Goal: Transaction & Acquisition: Purchase product/service

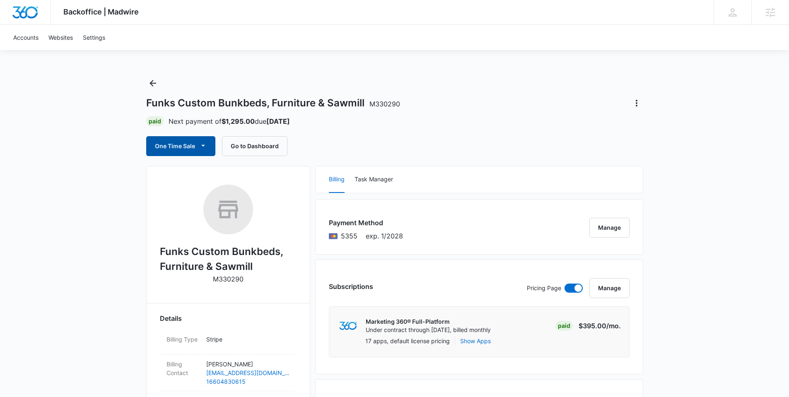
click at [207, 144] on icon "button" at bounding box center [203, 145] width 9 height 9
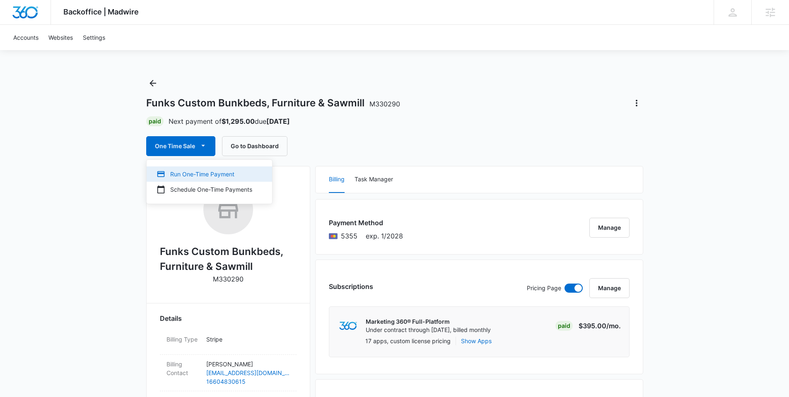
click at [201, 173] on div "Run One-Time Payment" at bounding box center [205, 174] width 96 height 9
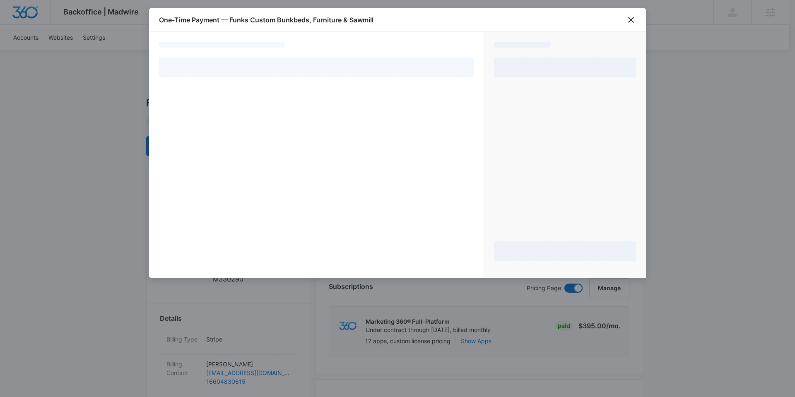
select select "pm_1Rb6zmA4n8RTgNjUoRTCRGIO"
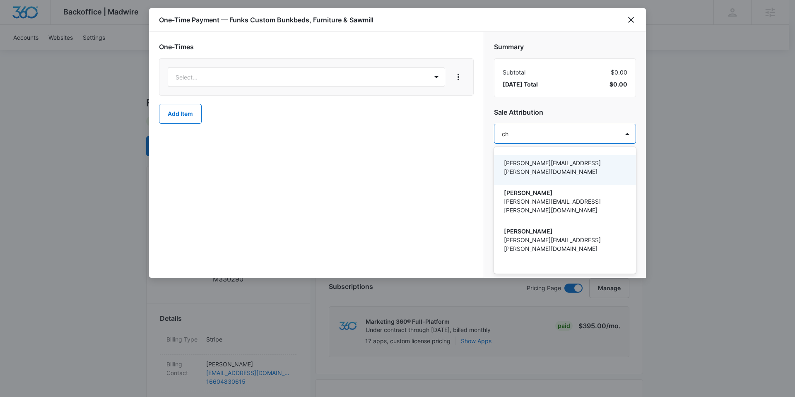
type input "c"
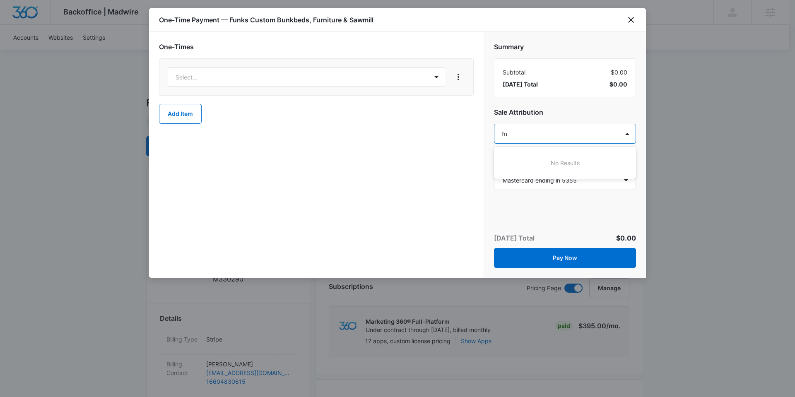
type input "f"
type input "[PERSON_NAME]"
click at [528, 161] on p "[PERSON_NAME]" at bounding box center [564, 163] width 121 height 9
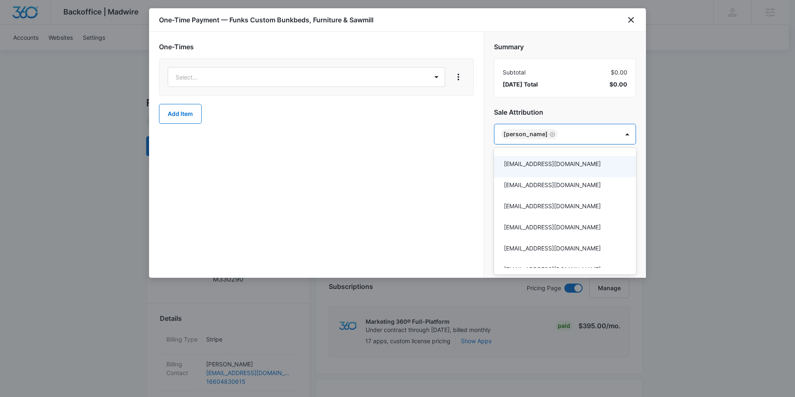
click at [381, 137] on div at bounding box center [397, 198] width 795 height 397
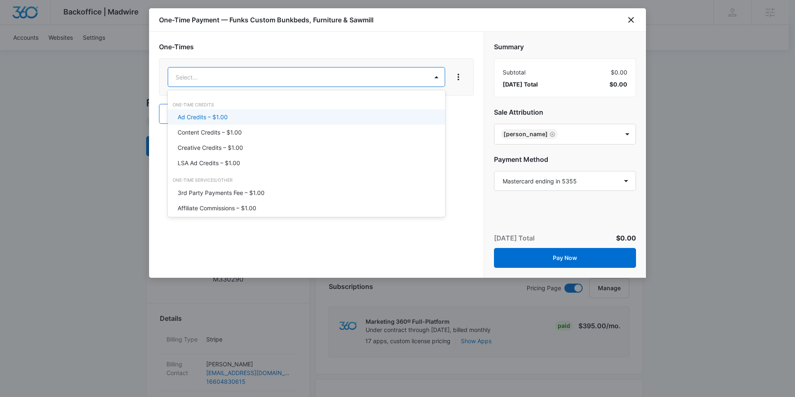
click at [241, 117] on div "Ad Credits – $1.00" at bounding box center [306, 117] width 256 height 9
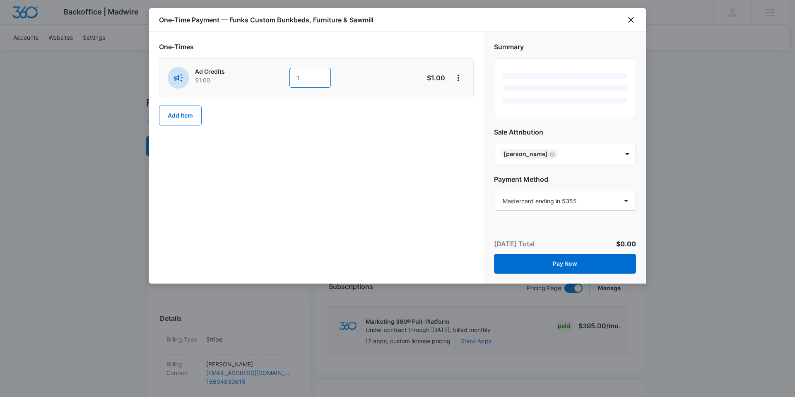
drag, startPoint x: 308, startPoint y: 75, endPoint x: 292, endPoint y: 75, distance: 15.7
click at [292, 75] on input "1" at bounding box center [309, 78] width 41 height 20
type input "1850"
click at [390, 190] on div "One-Times Ad Credits $1.00 1850 $1,850.00 Add Item" at bounding box center [316, 158] width 335 height 252
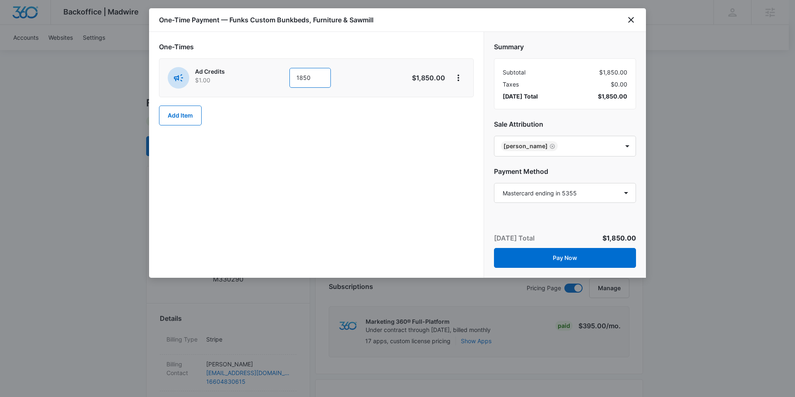
click at [306, 77] on input "1850" at bounding box center [309, 78] width 41 height 20
click at [376, 169] on div "One-Times Ad Credits $1.00 1850 $1,850.00 Add Item" at bounding box center [316, 155] width 335 height 246
click at [572, 259] on button "Pay Now" at bounding box center [565, 258] width 142 height 20
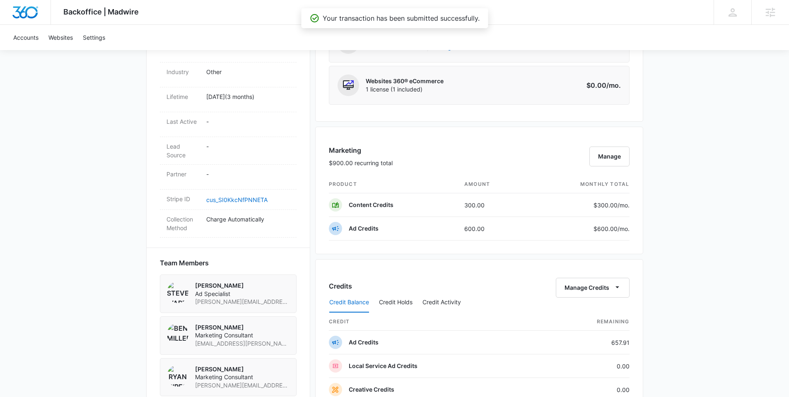
scroll to position [563, 0]
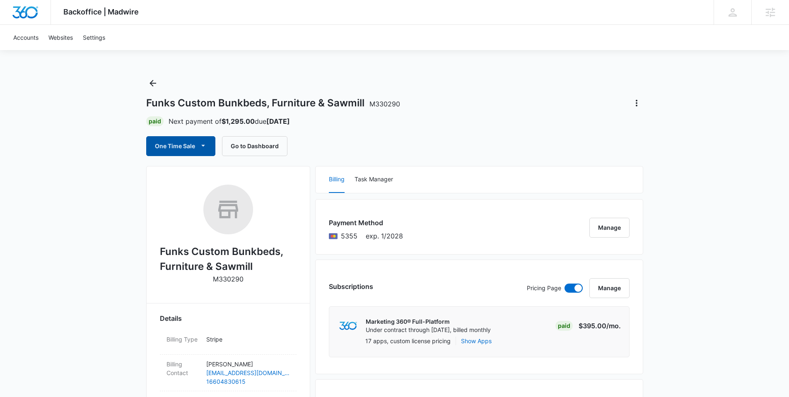
click at [190, 144] on button "One Time Sale" at bounding box center [180, 146] width 69 height 20
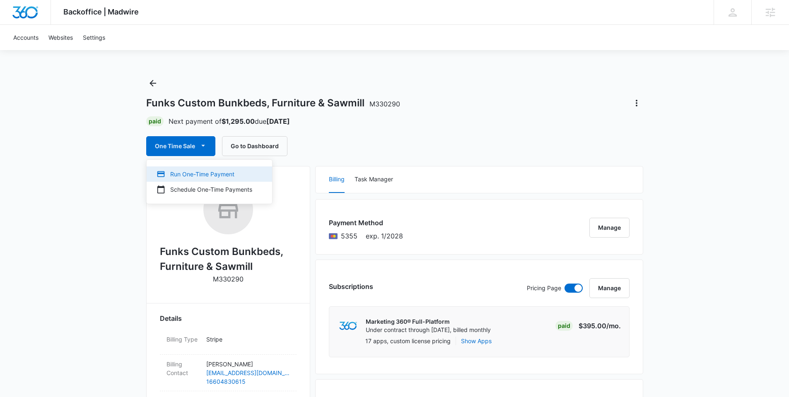
click at [198, 172] on div "Run One-Time Payment" at bounding box center [205, 174] width 96 height 9
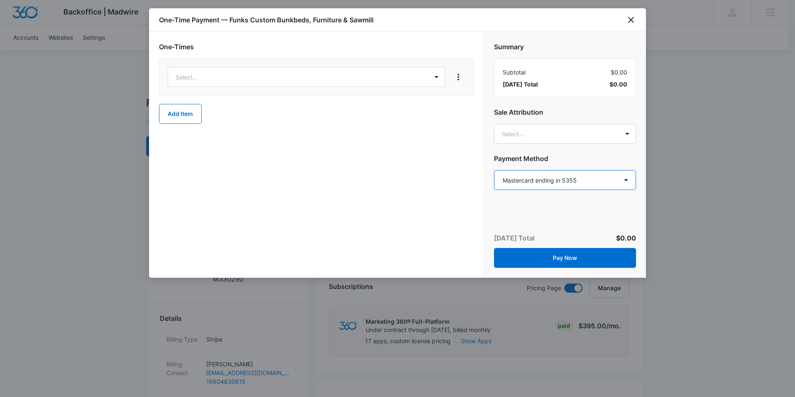
click at [583, 184] on select "Select a payment method Mastercard ending in 5355 Mastercard ending in 5355 New…" at bounding box center [565, 180] width 142 height 20
select select "pm_1RxaqbA4n8RTgNjUCR0Dhwex"
click at [494, 170] on select "Select a payment method Mastercard ending in 5355 Mastercard ending in 5355 New…" at bounding box center [565, 180] width 142 height 20
type input "nathan Hoover"
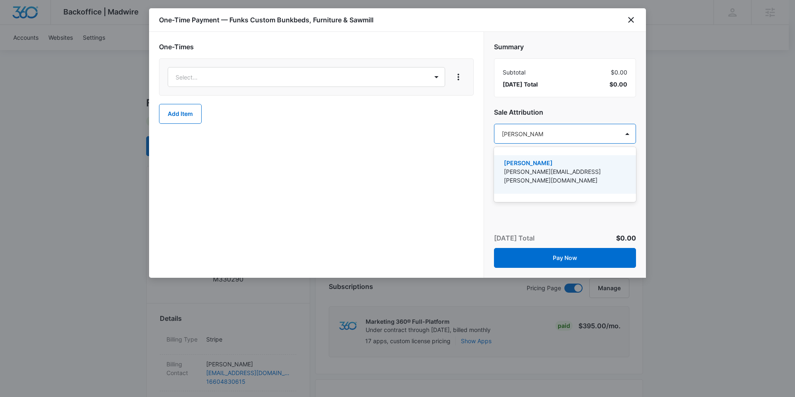
click at [547, 164] on p "[PERSON_NAME]" at bounding box center [564, 163] width 121 height 9
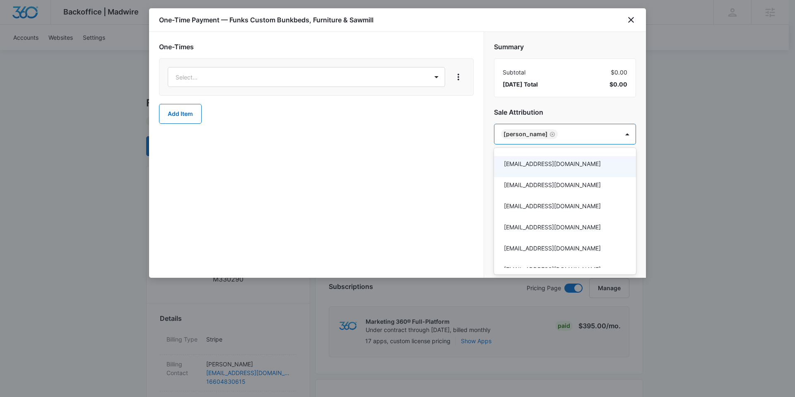
click at [579, 111] on div at bounding box center [397, 198] width 795 height 397
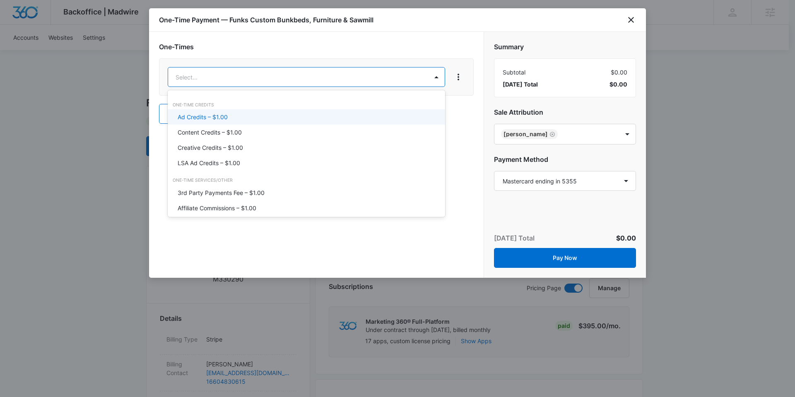
click at [320, 113] on div "Ad Credits – $1.00" at bounding box center [306, 117] width 256 height 9
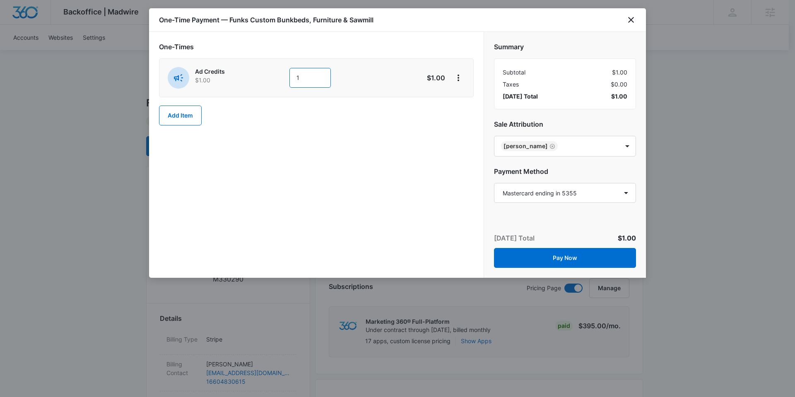
click at [314, 74] on input "1" at bounding box center [309, 78] width 41 height 20
type input "1850"
click at [419, 179] on div "One-Times Ad Credits $1.00 1850 $1,850.00 Add Item" at bounding box center [316, 155] width 335 height 246
click at [629, 21] on icon "close" at bounding box center [631, 20] width 10 height 10
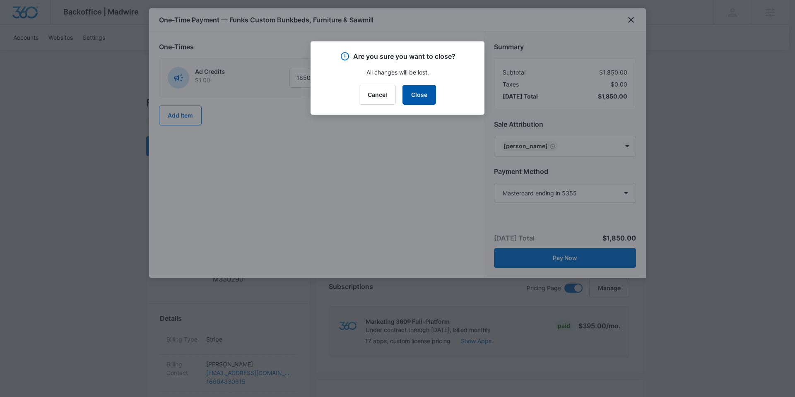
click at [418, 92] on button "Close" at bounding box center [420, 95] width 34 height 20
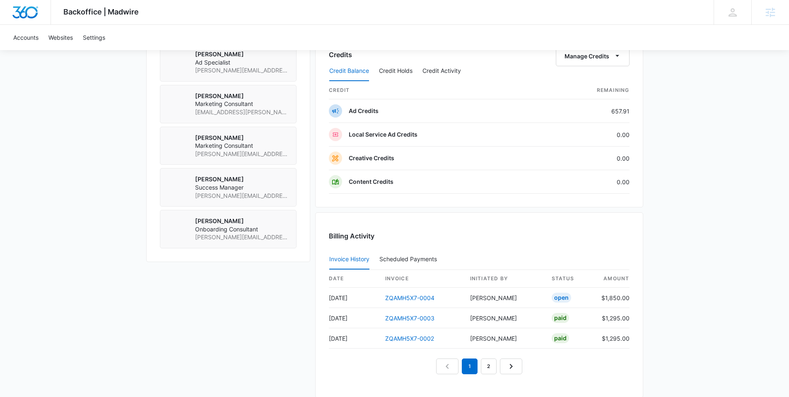
scroll to position [644, 0]
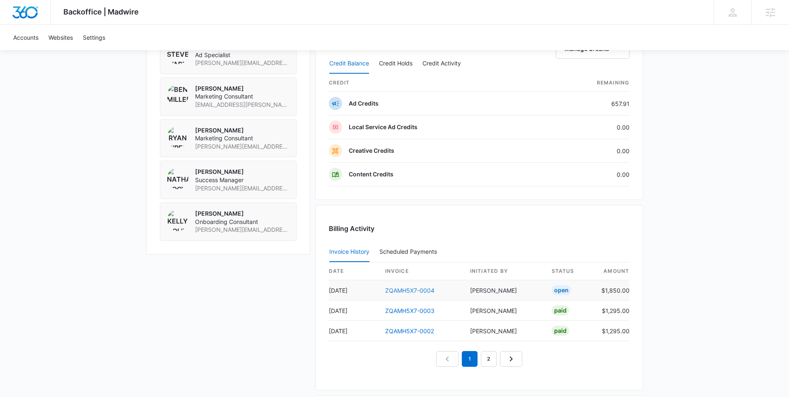
click at [416, 288] on link "ZQAMH5X7-0004" at bounding box center [409, 290] width 49 height 7
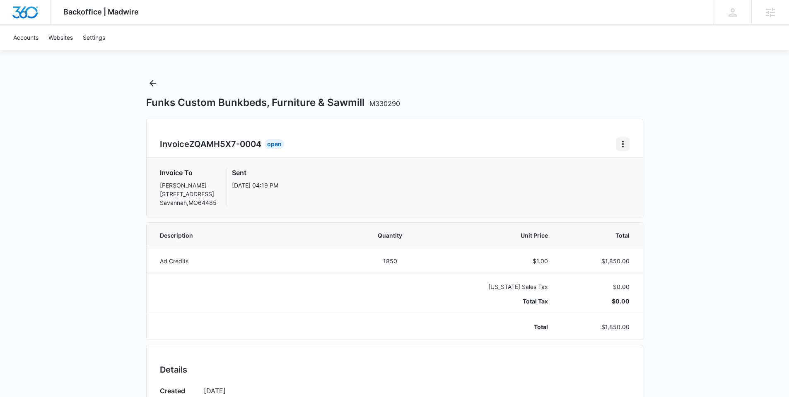
click at [624, 139] on icon "Home" at bounding box center [623, 144] width 10 height 10
click at [639, 166] on link "Download Invoice" at bounding box center [651, 167] width 48 height 7
